Goal: Task Accomplishment & Management: Use online tool/utility

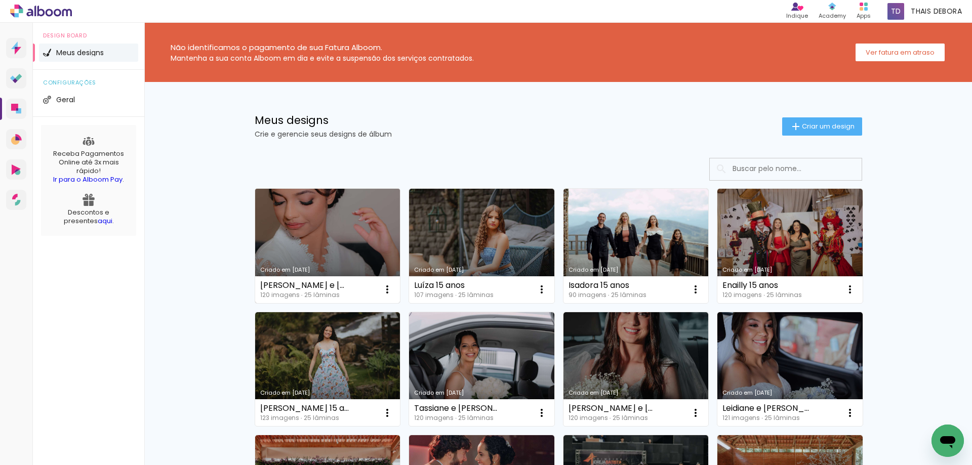
click at [333, 219] on link "Criado em [DATE]" at bounding box center [327, 246] width 145 height 114
